Goal: Task Accomplishment & Management: Use online tool/utility

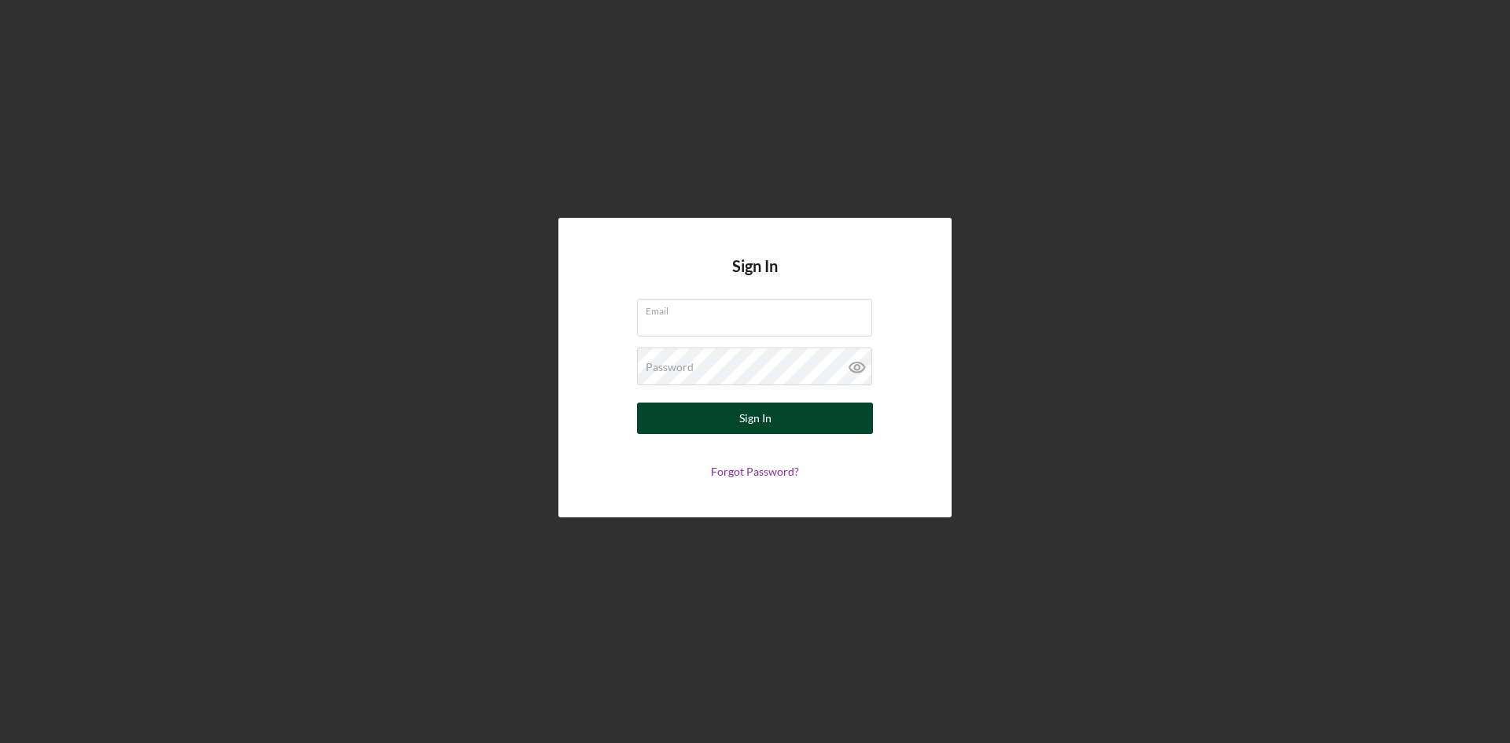
type input "[PERSON_NAME][EMAIL_ADDRESS][DOMAIN_NAME]"
click at [751, 417] on div "Sign In" at bounding box center [755, 418] width 32 height 31
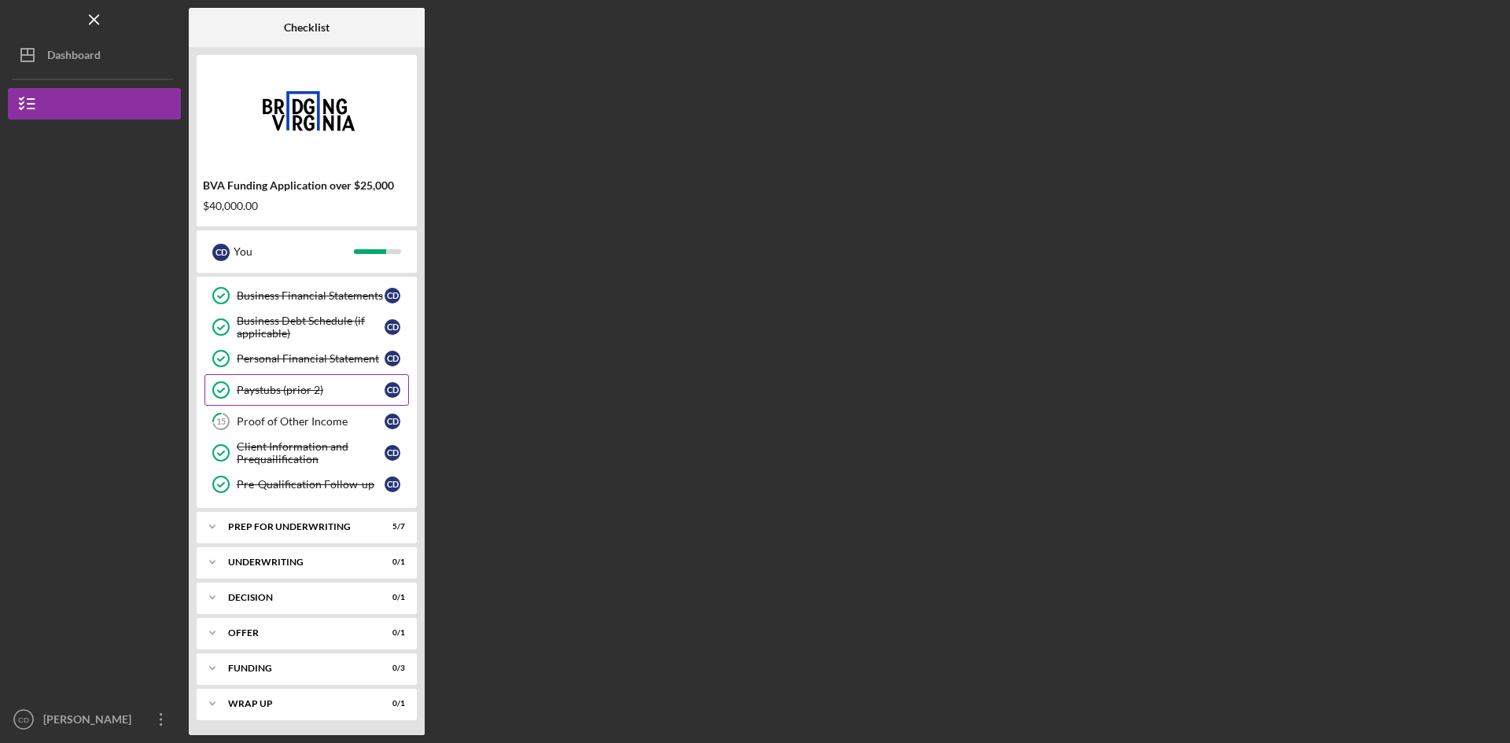
scroll to position [160, 0]
click at [293, 529] on div "Prep for Underwriting" at bounding box center [312, 526] width 169 height 9
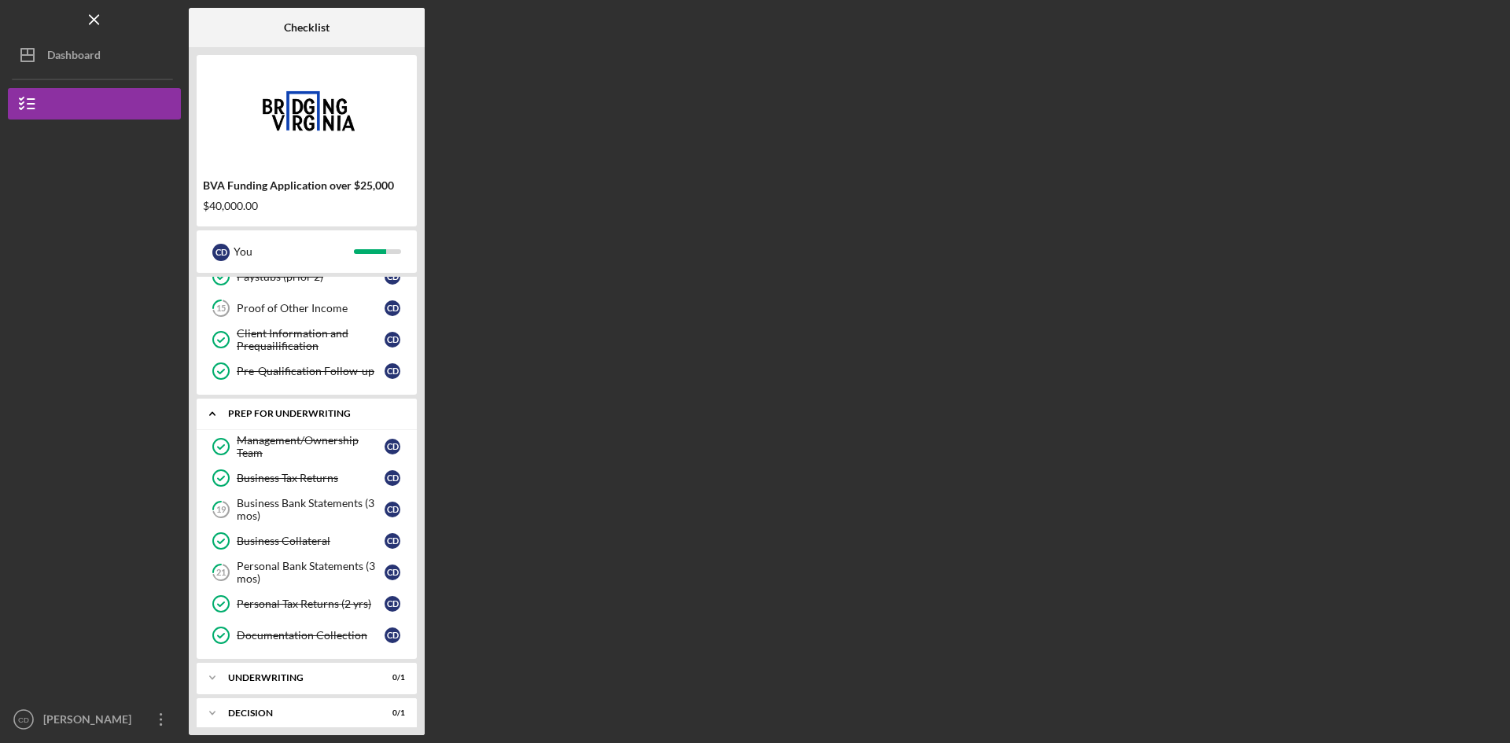
scroll to position [389, 0]
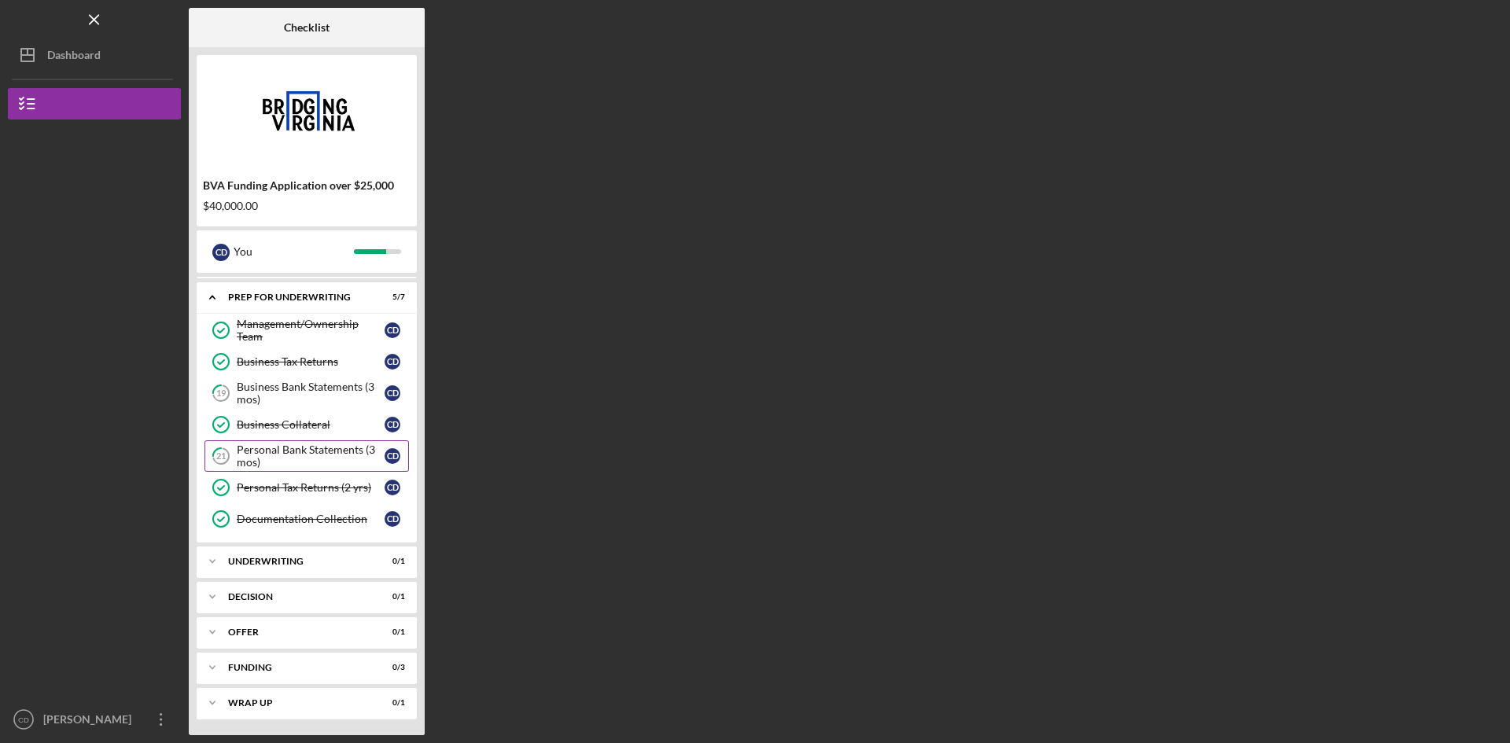
click at [280, 452] on div "Personal Bank Statements (3 mos)" at bounding box center [311, 456] width 148 height 25
